Goal: Navigation & Orientation: Find specific page/section

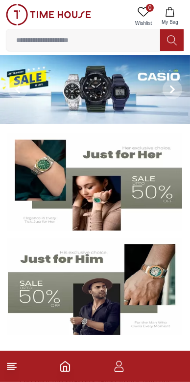
click at [10, 369] on line at bounding box center [10, 369] width 7 height 0
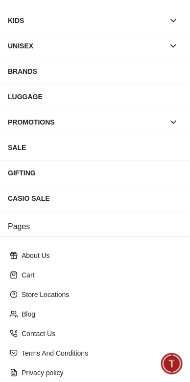
scroll to position [127, 0]
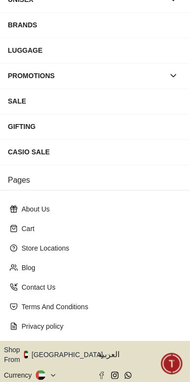
click at [54, 345] on button "Shop From [GEOGRAPHIC_DATA]" at bounding box center [57, 355] width 106 height 20
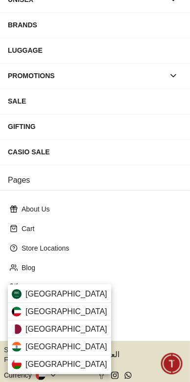
click at [20, 331] on img at bounding box center [17, 329] width 10 height 10
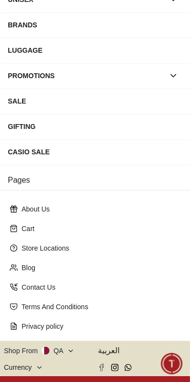
scroll to position [126, 0]
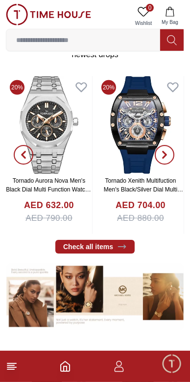
click at [15, 368] on icon at bounding box center [12, 367] width 12 height 12
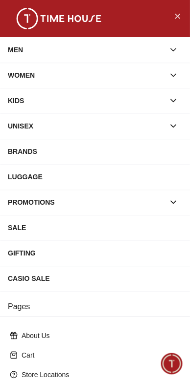
scroll to position [127, 0]
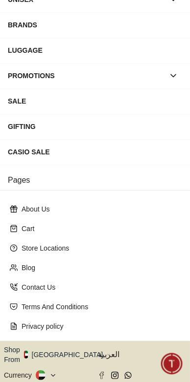
click at [47, 345] on button "Shop From [GEOGRAPHIC_DATA]" at bounding box center [57, 355] width 106 height 20
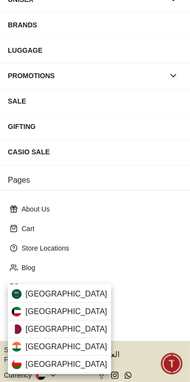
click at [27, 327] on span "[GEOGRAPHIC_DATA]" at bounding box center [66, 329] width 82 height 12
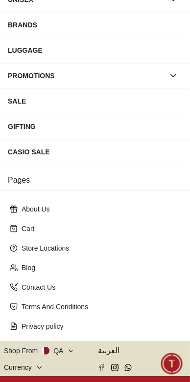
scroll to position [126, 0]
